Goal: Contribute content: Add original content to the website for others to see

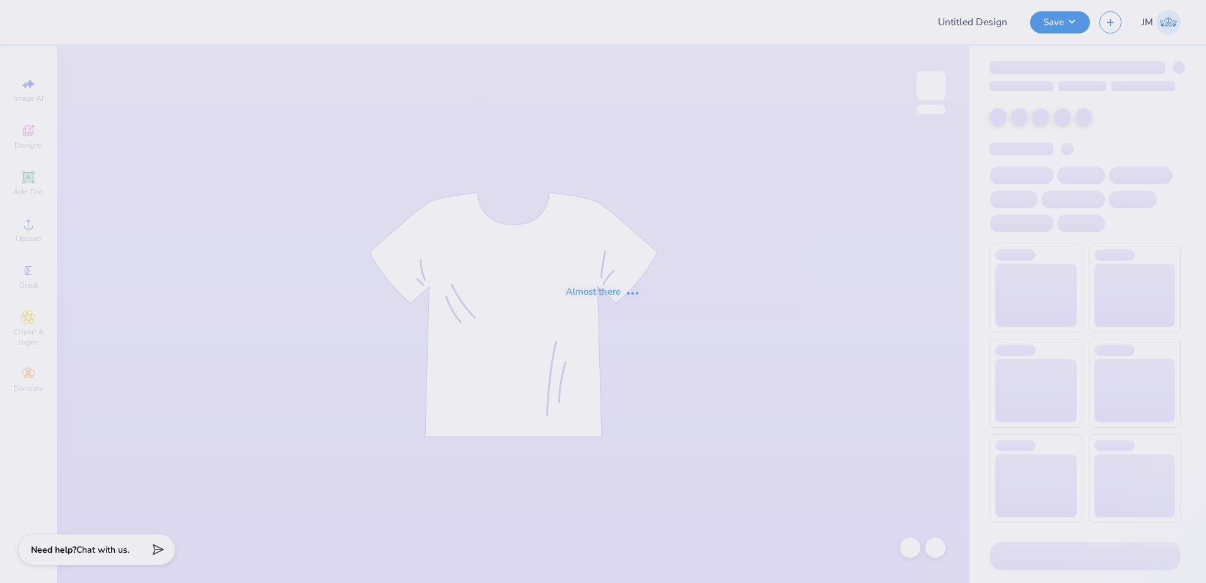
type input "[PERSON_NAME] : [PERSON_NAME][GEOGRAPHIC_DATA]"
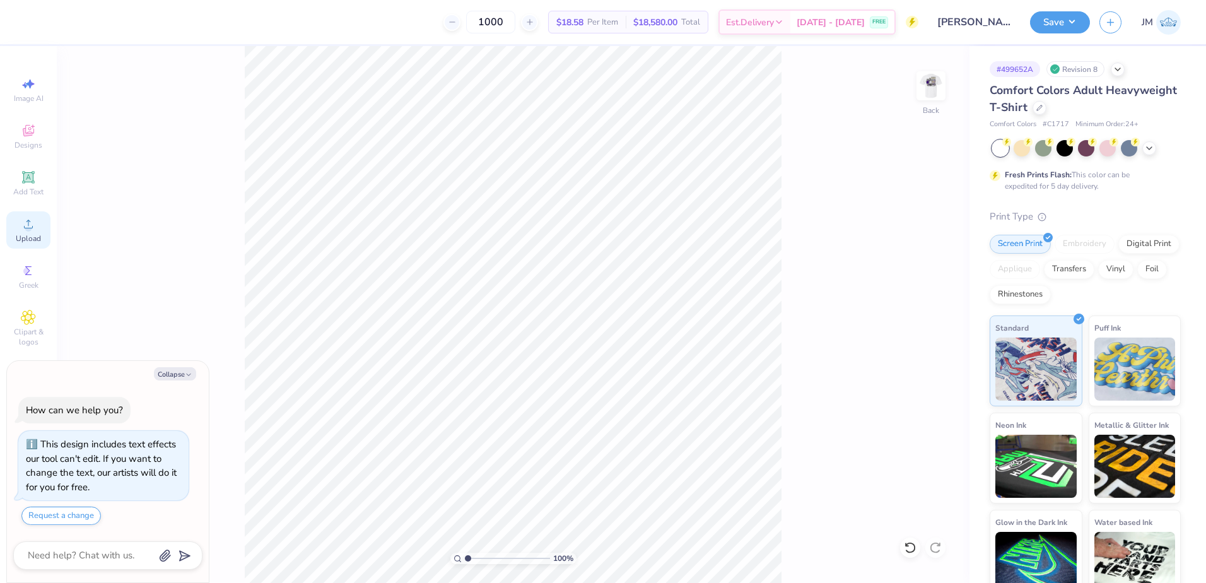
click at [36, 227] on div "Upload" at bounding box center [28, 229] width 44 height 37
type textarea "x"
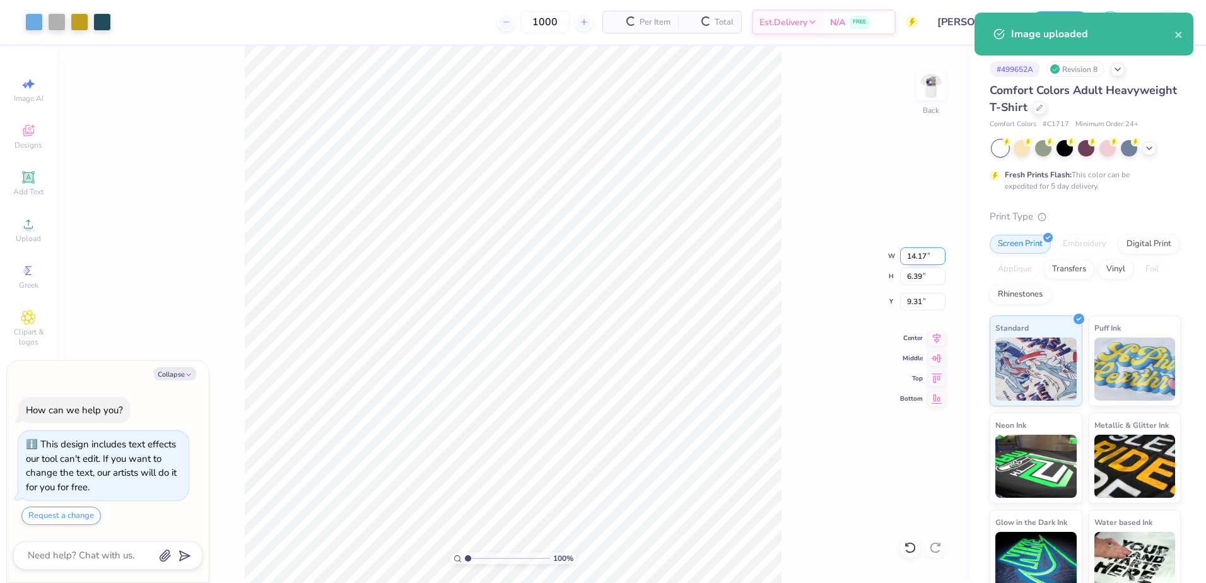
click at [925, 262] on input "14.17" at bounding box center [922, 256] width 45 height 18
type input "3.50"
type textarea "x"
type input "1.58"
click at [915, 305] on input "11.71" at bounding box center [922, 302] width 45 height 18
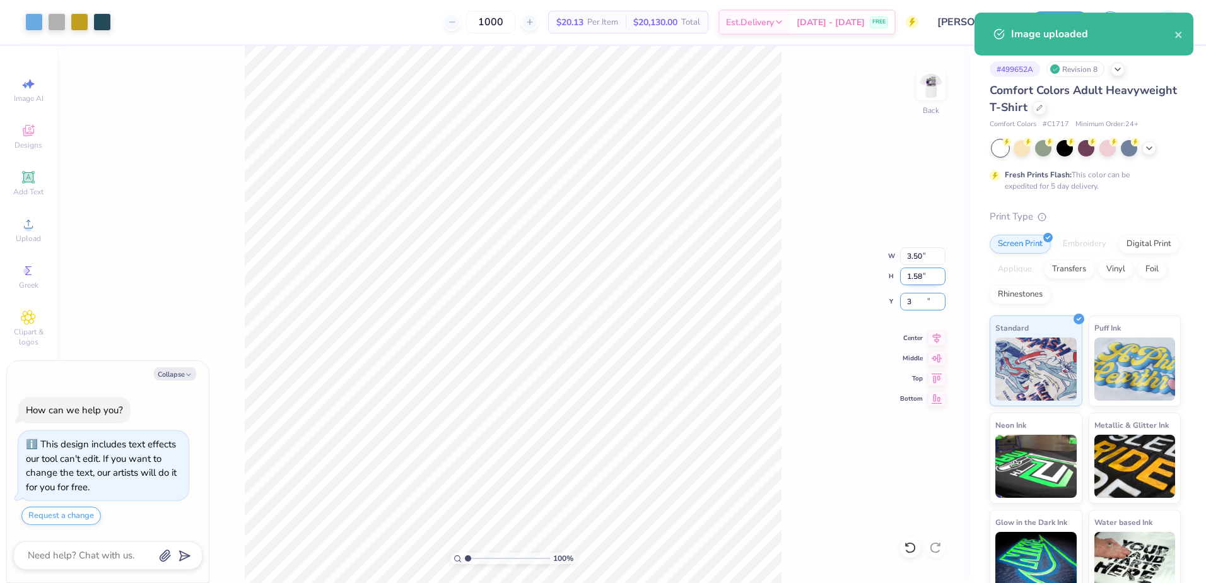
type input "3"
type textarea "x"
type input "3.00"
click at [918, 279] on input "1.58" at bounding box center [922, 276] width 45 height 18
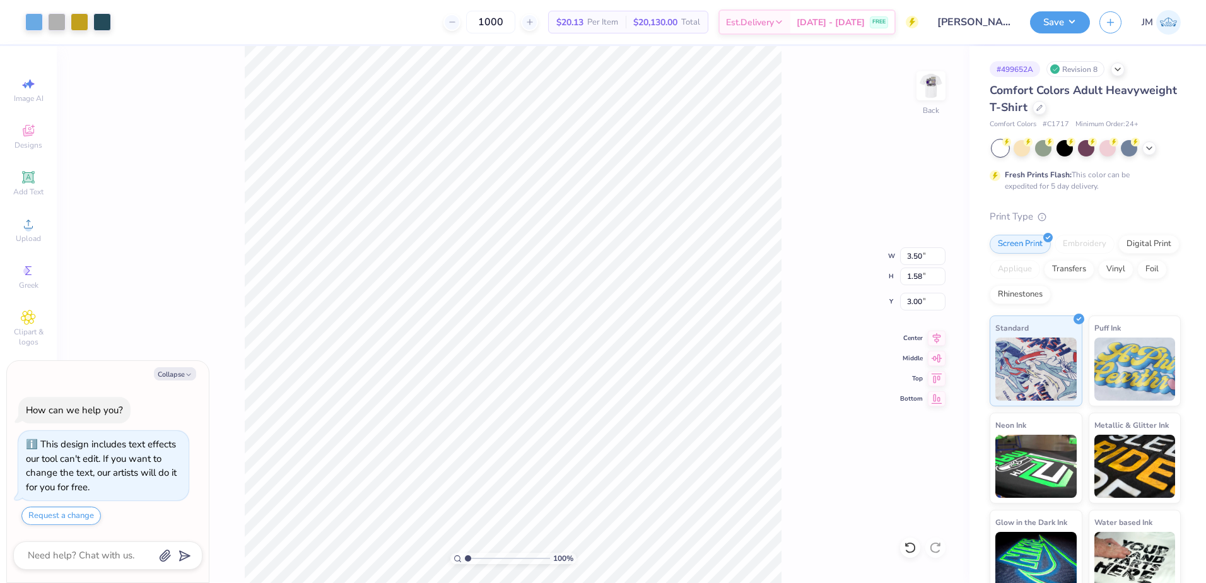
click at [950, 85] on div "100 % Back W 3.50 3.50 " H 1.58 1.58 " Y 3.00 3.00 " Center Middle Top Bottom" at bounding box center [513, 314] width 913 height 537
click at [914, 83] on div "100 % Back" at bounding box center [513, 314] width 913 height 537
click at [920, 81] on img at bounding box center [931, 86] width 50 height 50
click at [607, 460] on li "Ungroup" at bounding box center [621, 469] width 99 height 25
click at [17, 220] on div "Upload" at bounding box center [28, 229] width 44 height 37
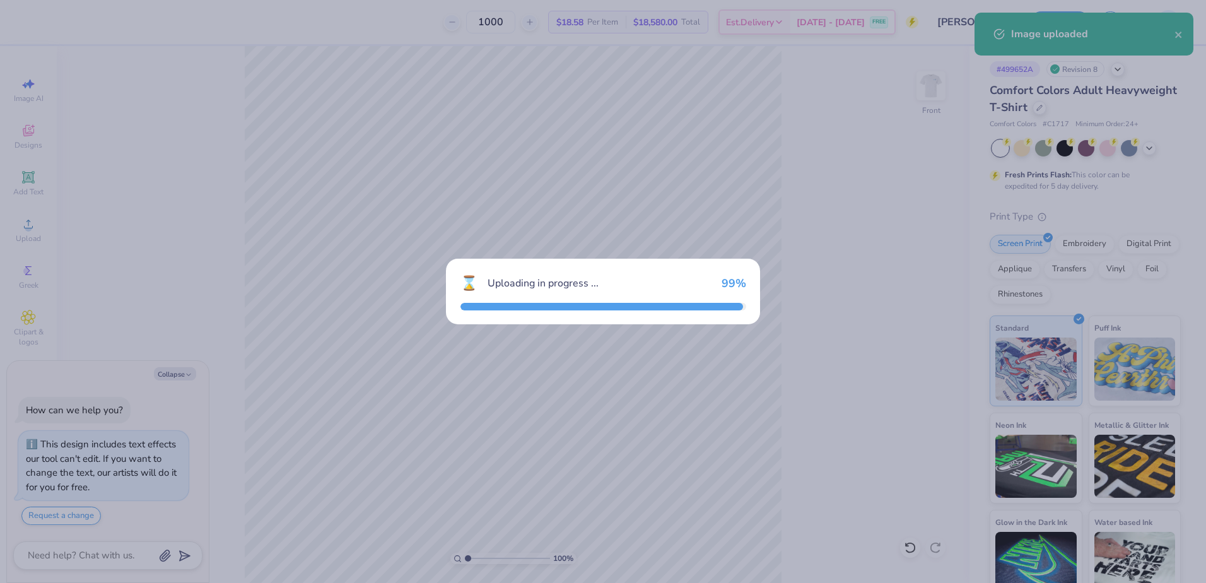
type textarea "x"
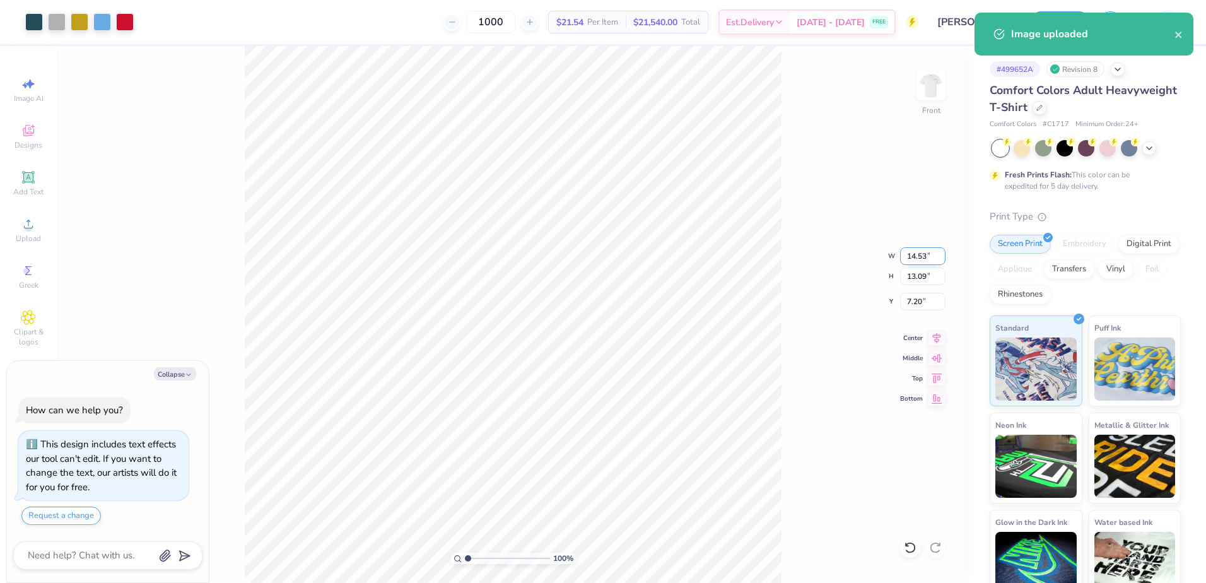
click at [924, 258] on input "14.53" at bounding box center [922, 256] width 45 height 18
type input "12.5"
type textarea "x"
type input "12.50"
type input "11.26"
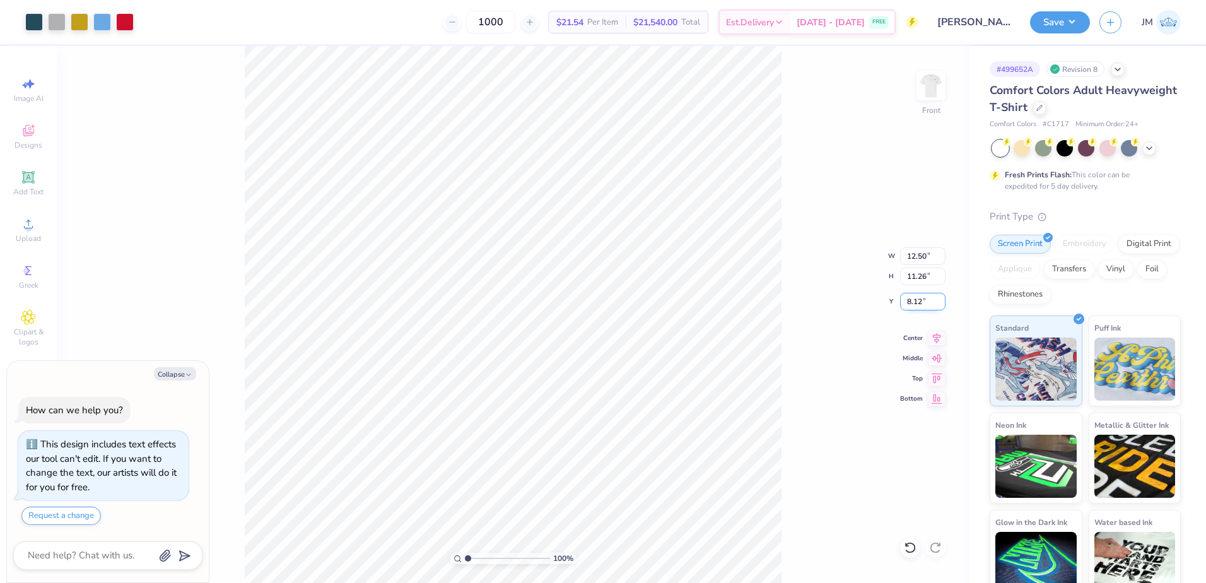
click at [920, 303] on input "8.12" at bounding box center [922, 302] width 45 height 18
type input "3"
click at [923, 277] on input "11.26" at bounding box center [922, 276] width 45 height 18
type textarea "x"
type input "3.00"
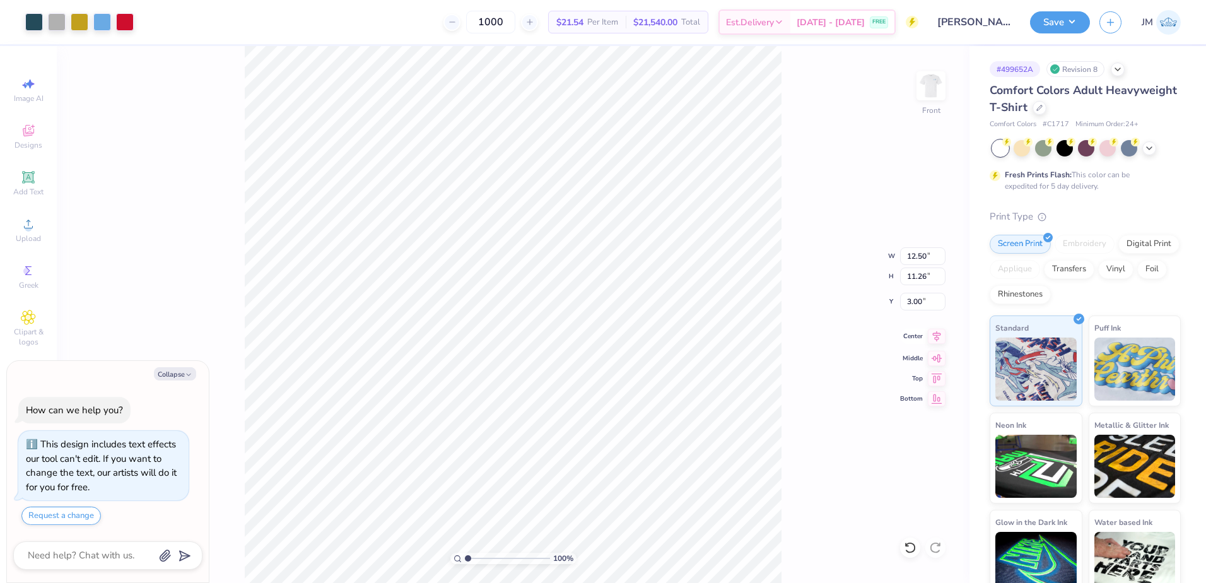
click at [936, 339] on icon at bounding box center [937, 336] width 18 height 15
click at [925, 91] on img at bounding box center [931, 86] width 50 height 50
click at [925, 91] on img at bounding box center [930, 85] width 25 height 25
click at [1053, 32] on button "Save" at bounding box center [1060, 20] width 60 height 22
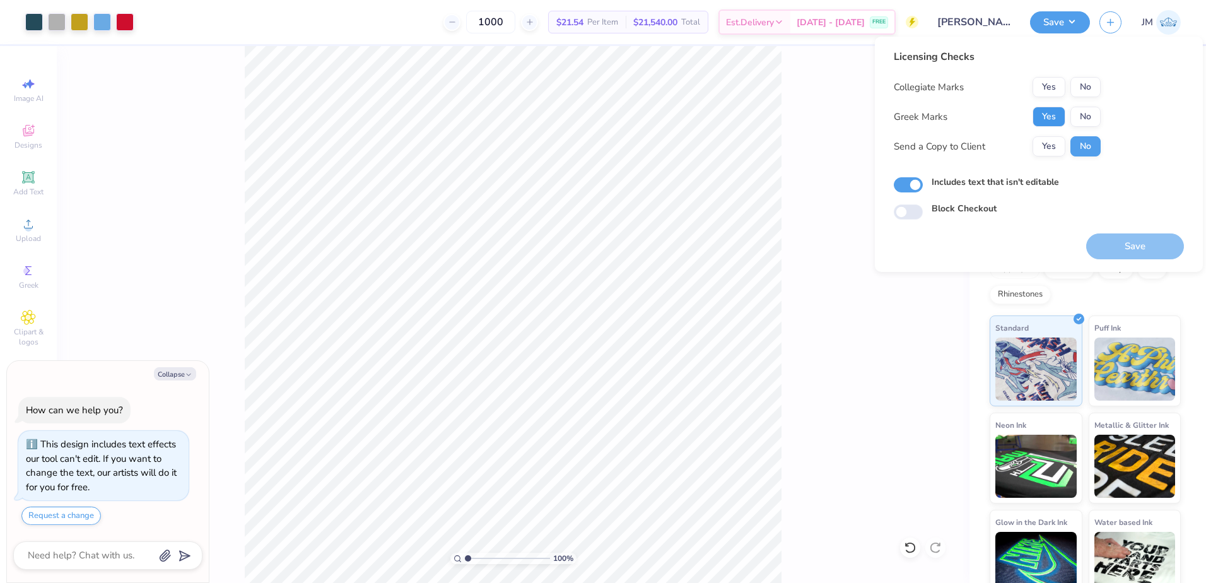
click at [1058, 118] on button "Yes" at bounding box center [1049, 117] width 33 height 20
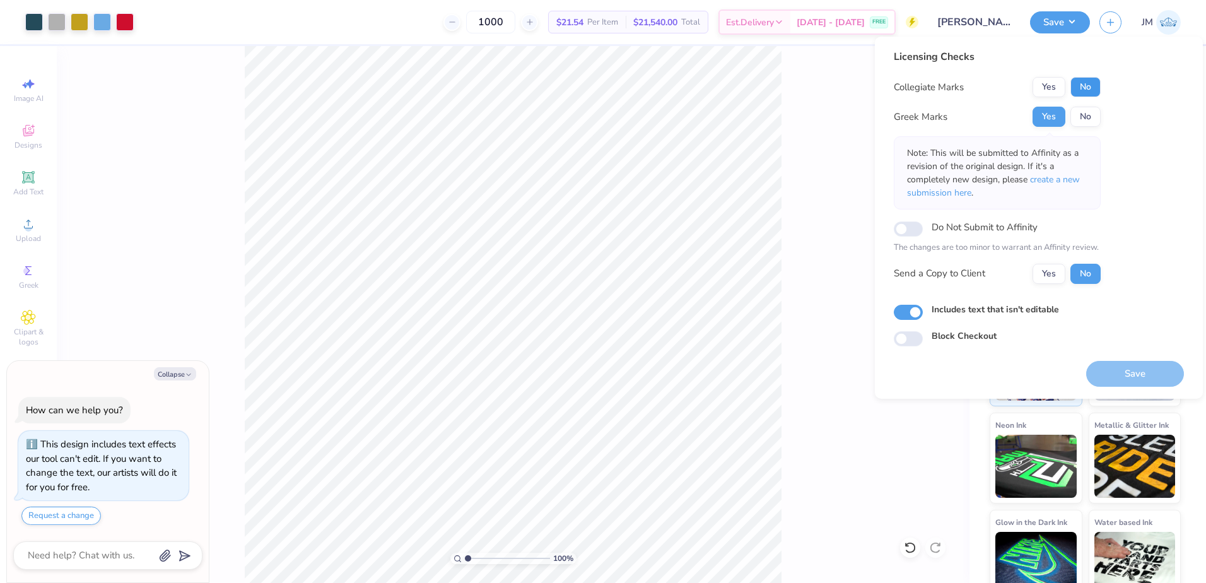
click at [1084, 78] on button "No" at bounding box center [1085, 87] width 30 height 20
click at [1057, 88] on button "Yes" at bounding box center [1049, 87] width 33 height 20
click at [1122, 372] on button "Save" at bounding box center [1135, 374] width 98 height 26
type textarea "x"
